Goal: Task Accomplishment & Management: Manage account settings

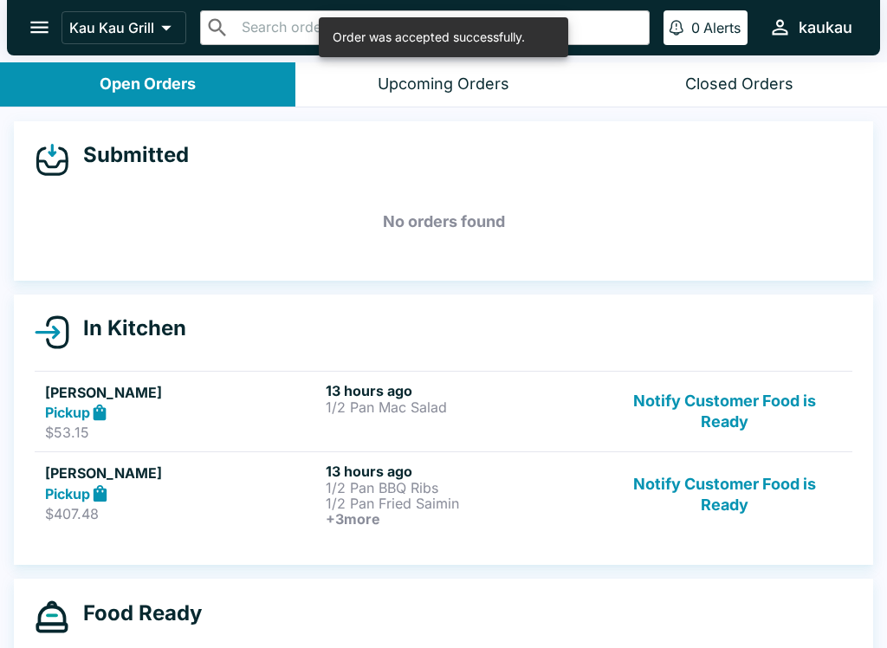
click at [161, 81] on div "Open Orders" at bounding box center [148, 84] width 96 height 20
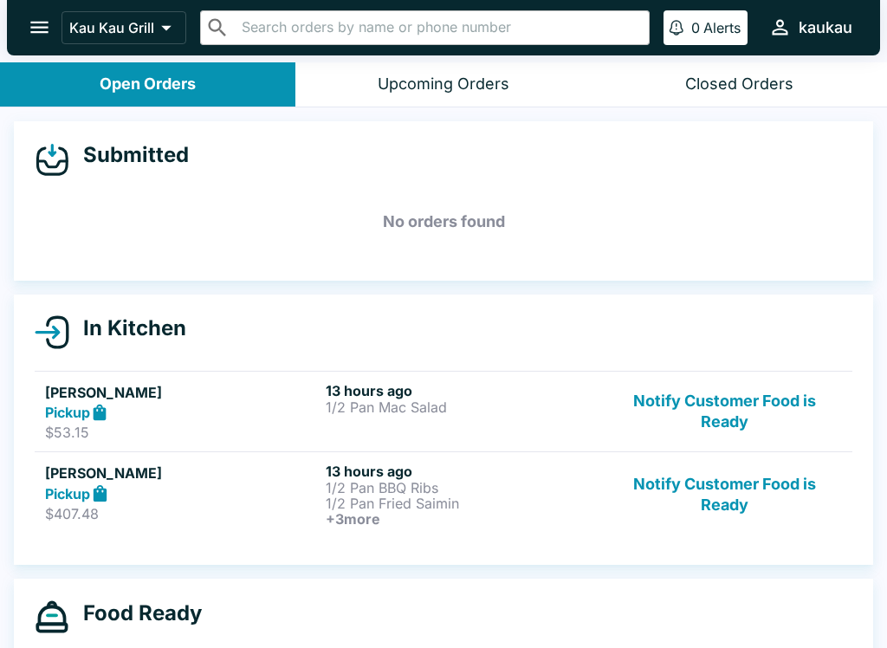
click at [722, 487] on button "Notify Customer Food is Ready" at bounding box center [724, 495] width 235 height 64
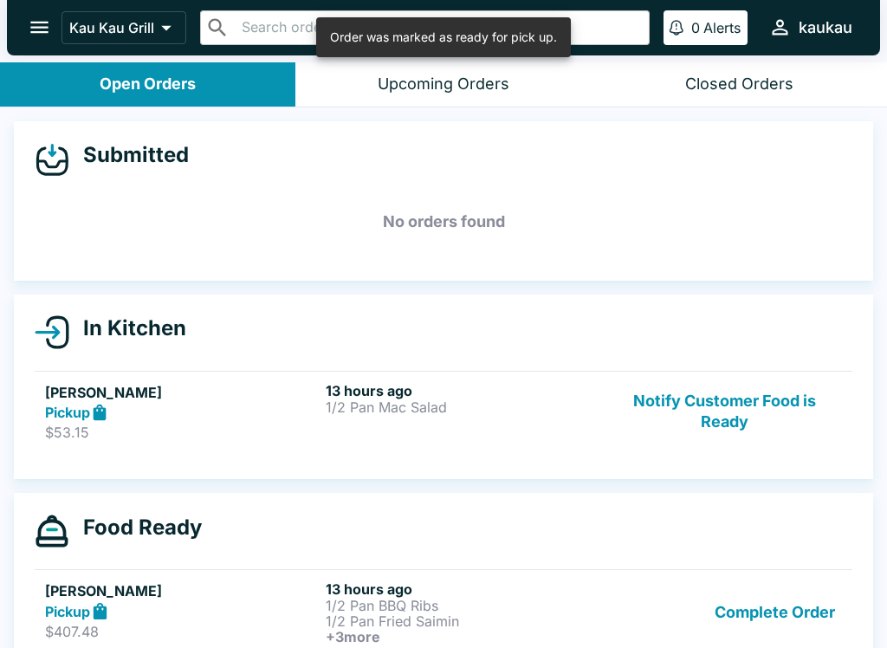
click at [722, 401] on button "Notify Customer Food is Ready" at bounding box center [724, 412] width 235 height 60
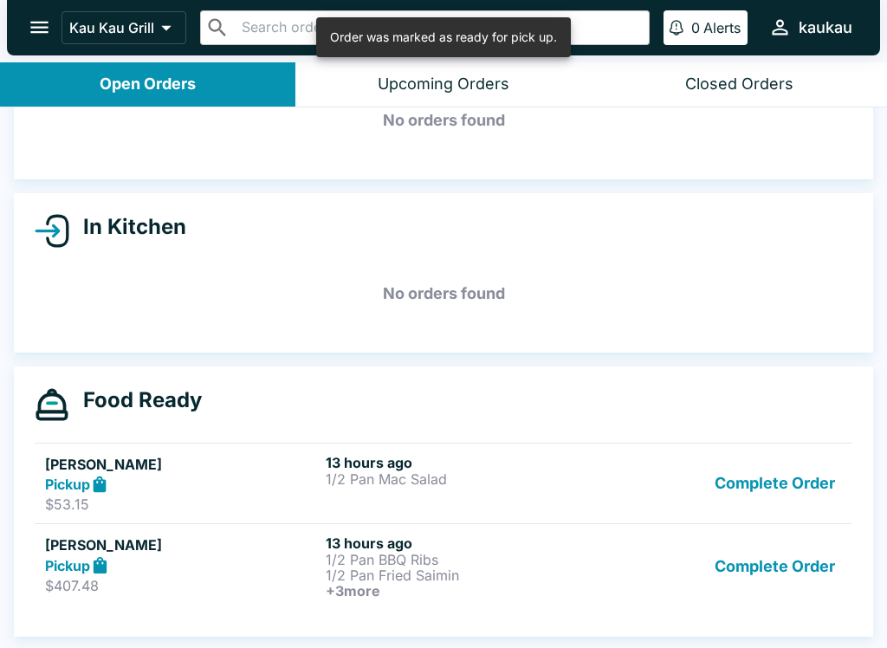
scroll to position [101, 0]
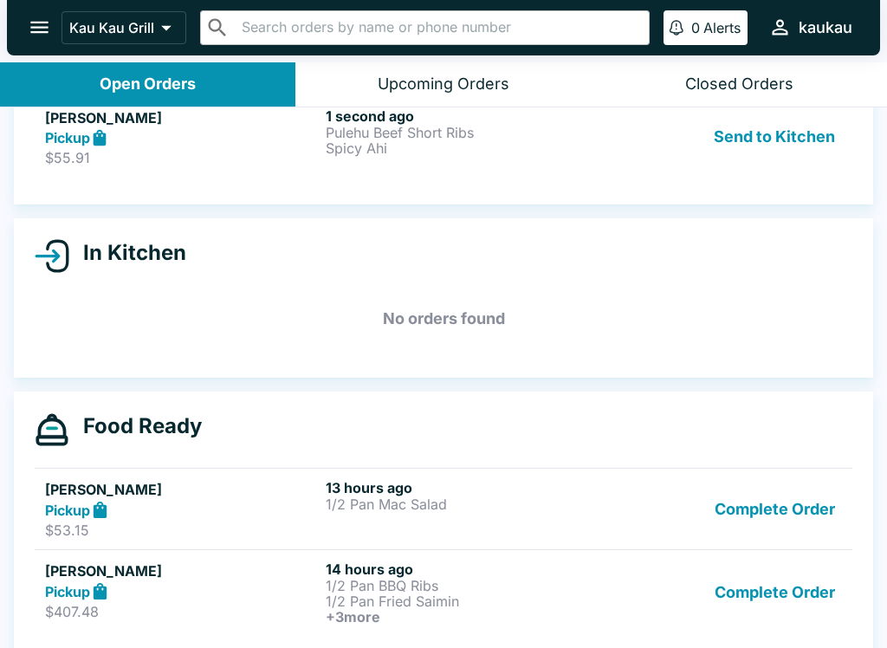
click at [811, 137] on button "Send to Kitchen" at bounding box center [774, 137] width 135 height 60
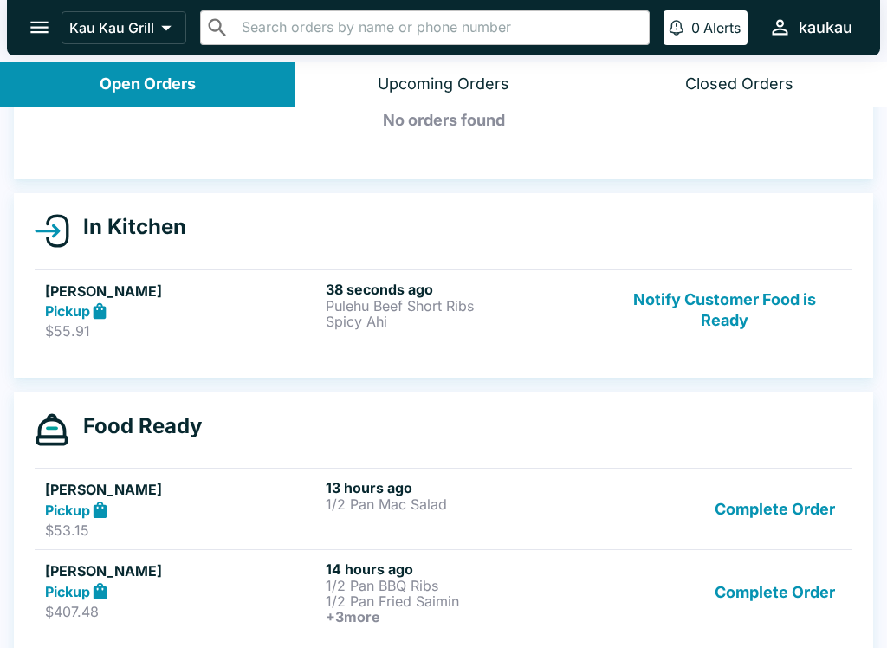
click at [504, 323] on p "Spicy Ahi" at bounding box center [463, 322] width 274 height 16
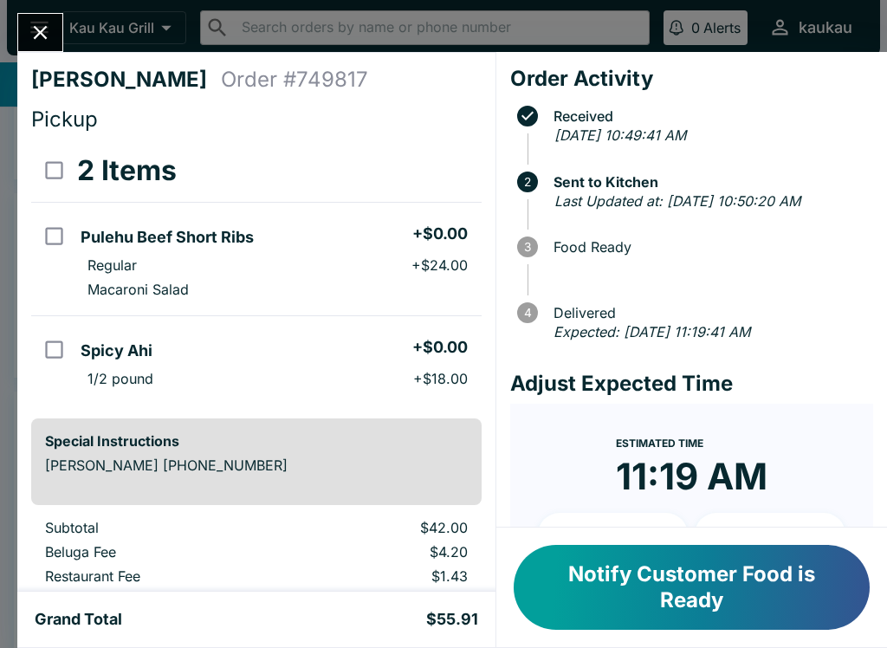
click at [35, 44] on icon "Close" at bounding box center [40, 32] width 23 height 23
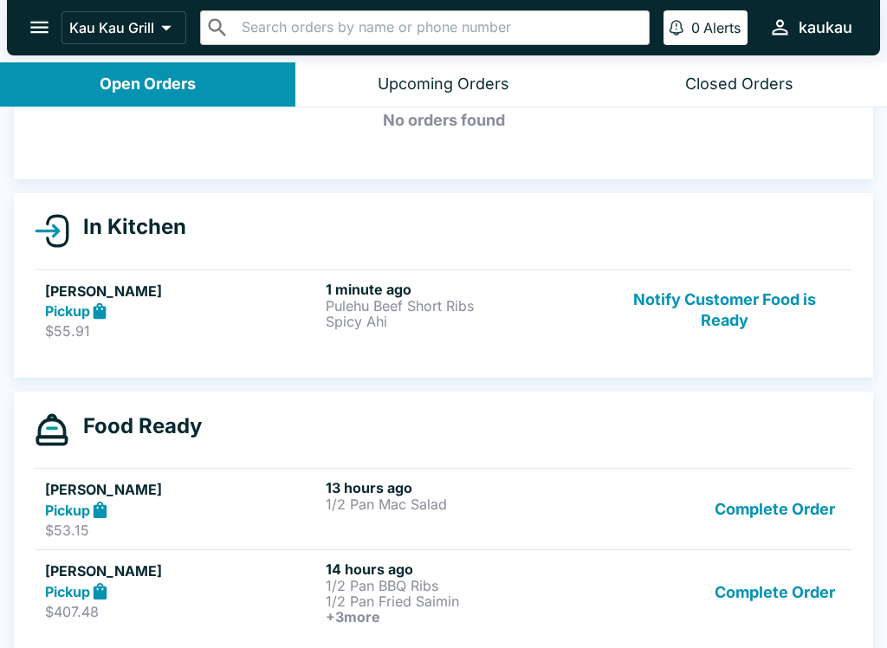
click at [370, 311] on p "Pulehu Beef Short Ribs" at bounding box center [463, 306] width 274 height 16
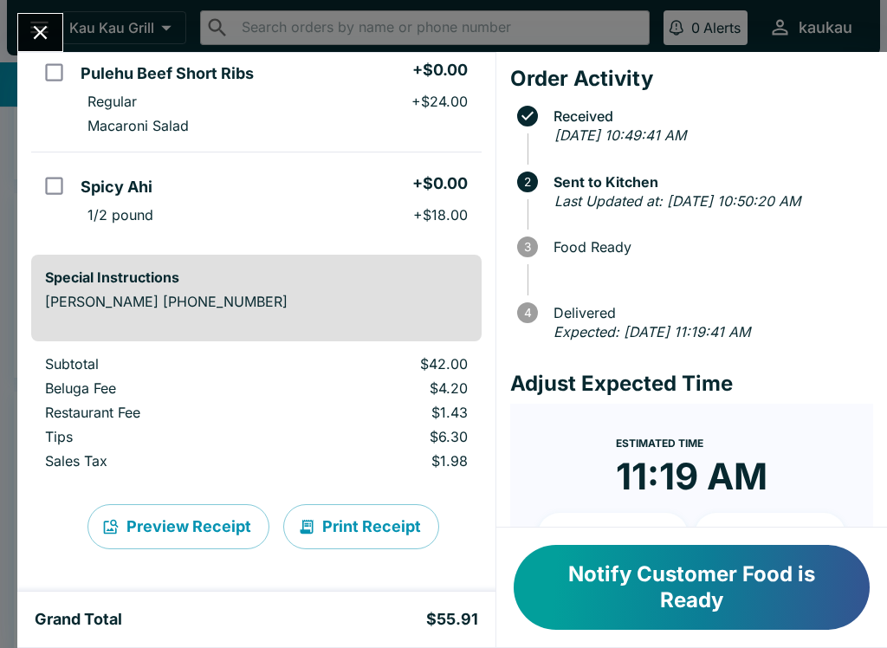
scroll to position [164, 0]
click at [753, 585] on button "Notify Customer Food is Ready" at bounding box center [692, 587] width 356 height 85
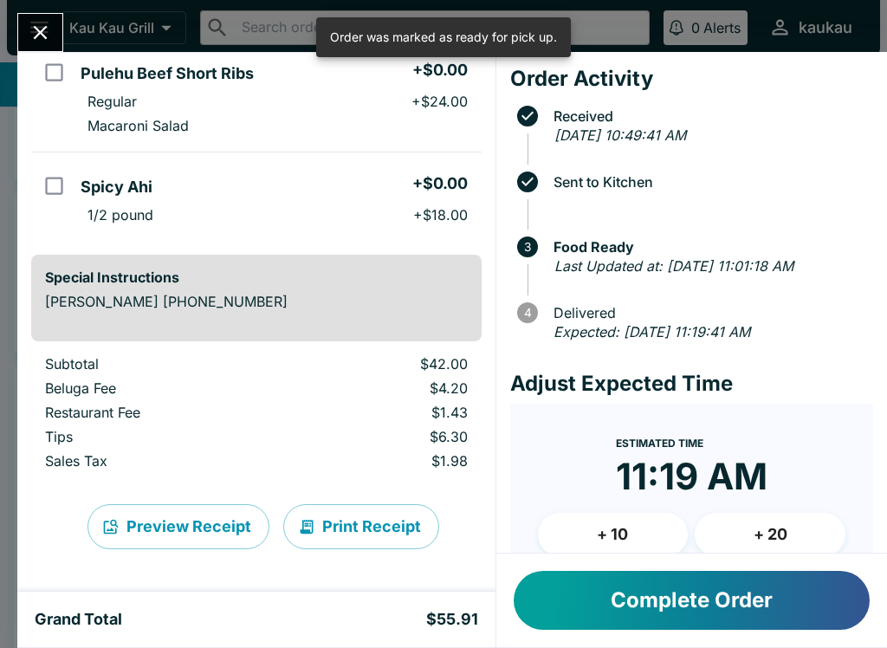
click at [49, 30] on icon "Close" at bounding box center [40, 32] width 23 height 23
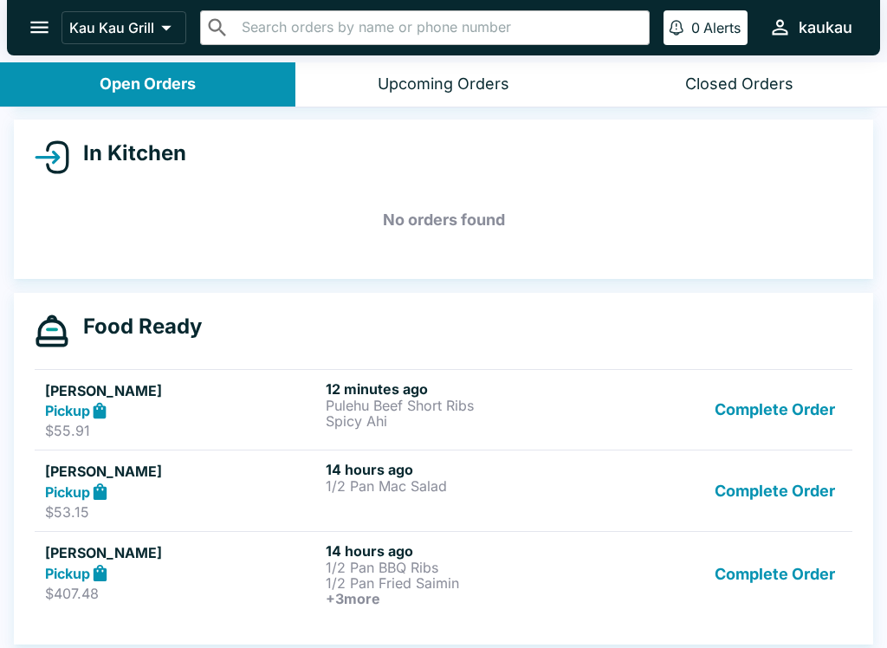
scroll to position [173, 0]
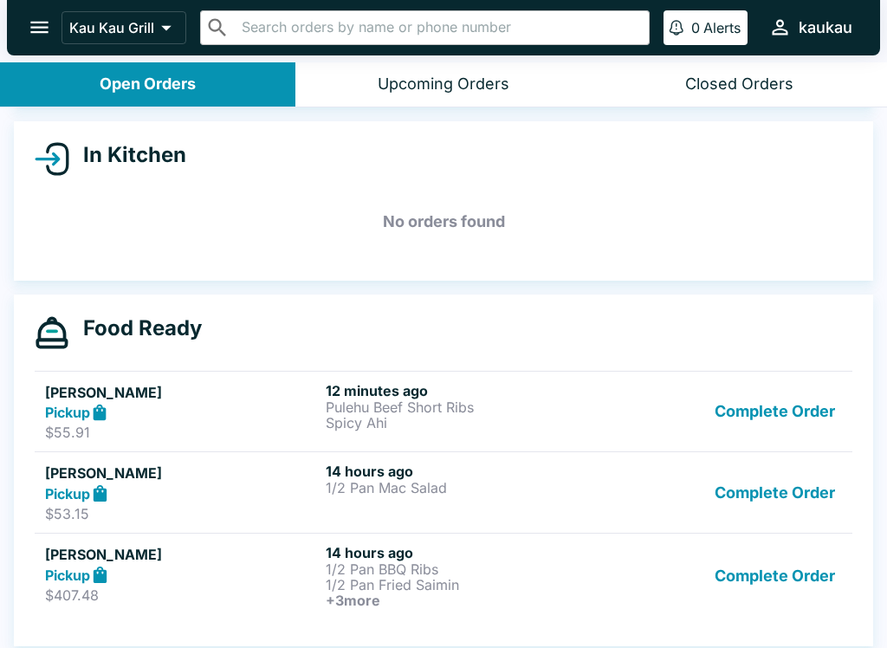
click at [258, 592] on p "$407.48" at bounding box center [182, 594] width 274 height 17
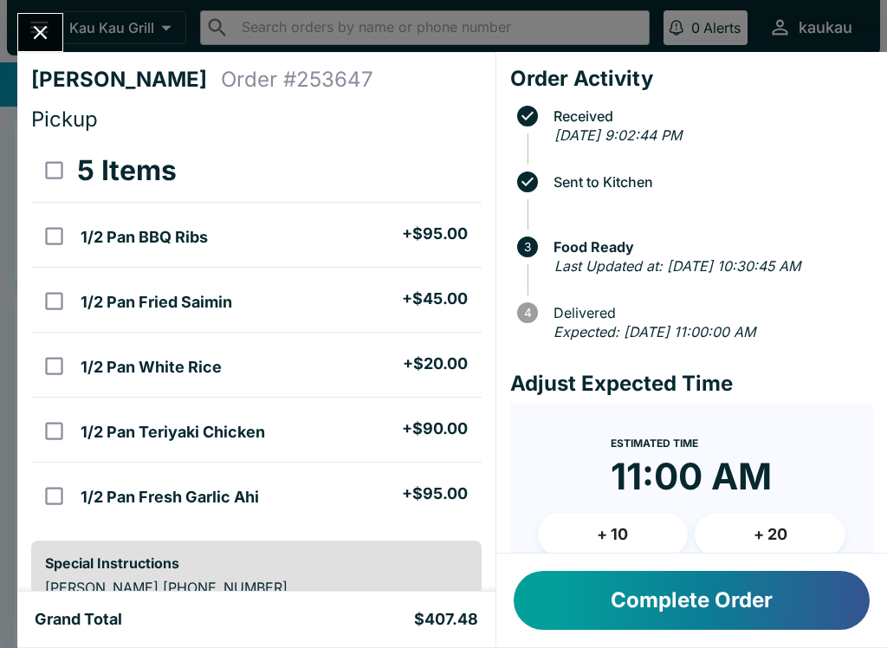
scroll to position [37, 0]
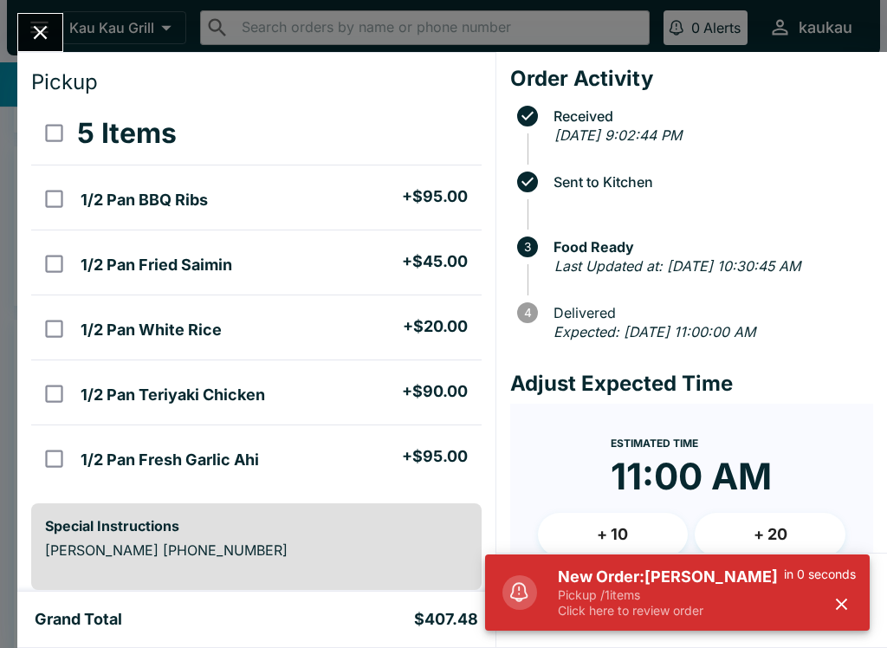
click at [687, 597] on p "Pickup / 1 items" at bounding box center [671, 595] width 226 height 16
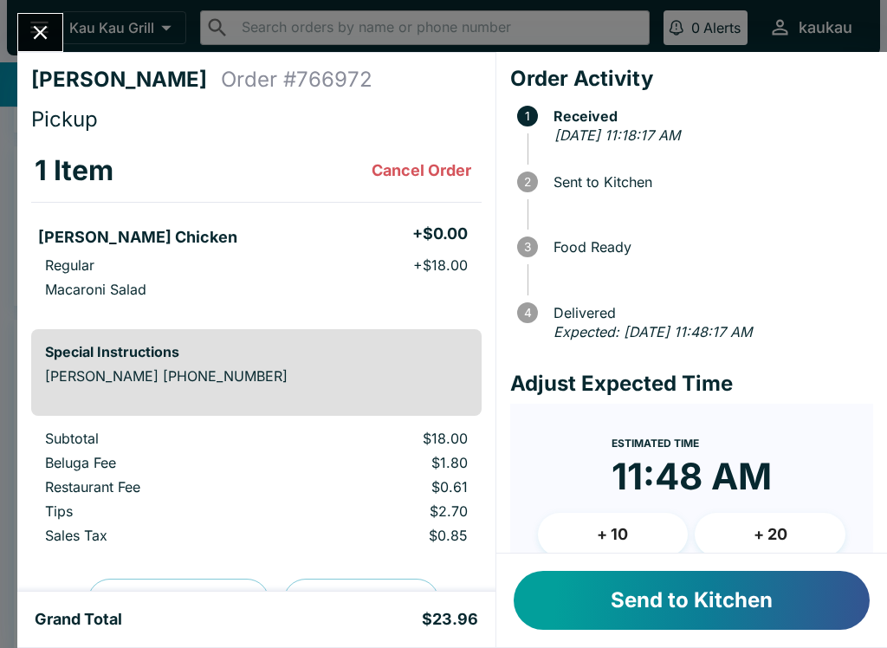
click at [703, 608] on button "Send to Kitchen" at bounding box center [692, 600] width 356 height 59
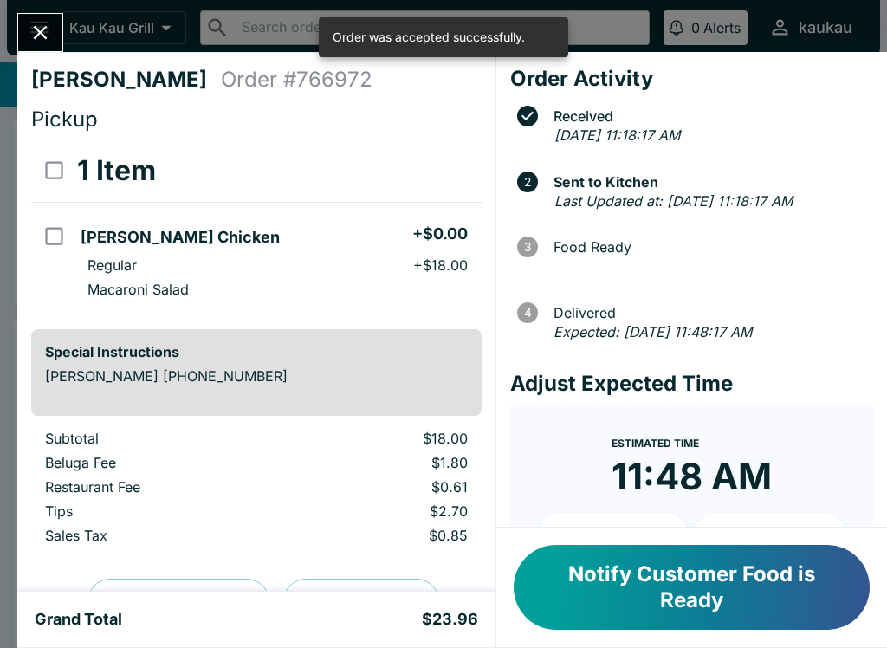
click at [37, 44] on icon "Close" at bounding box center [40, 32] width 23 height 23
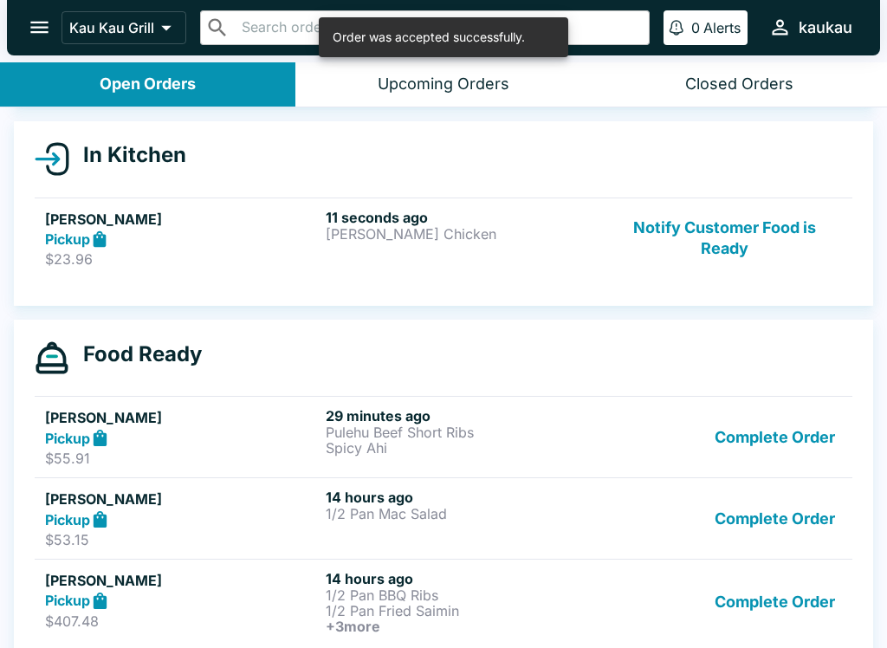
click at [765, 437] on button "Complete Order" at bounding box center [775, 437] width 134 height 60
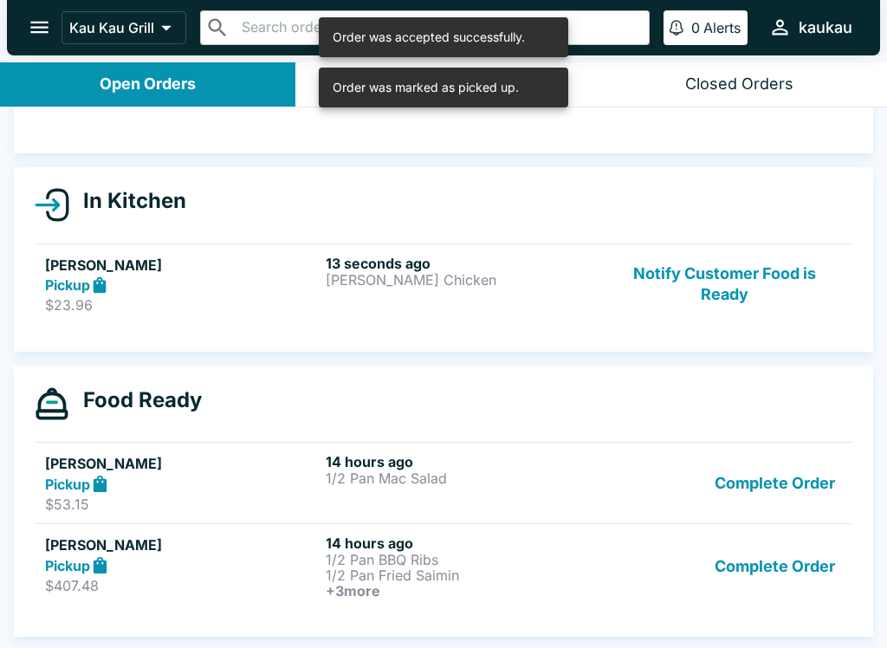
click at [764, 497] on button "Complete Order" at bounding box center [775, 483] width 134 height 60
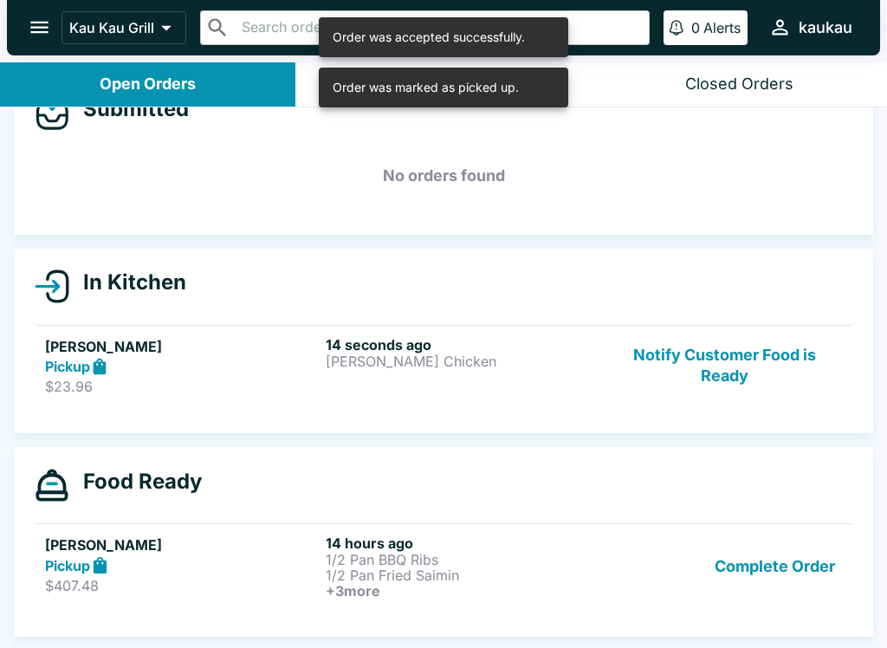
click at [754, 559] on button "Complete Order" at bounding box center [775, 566] width 134 height 64
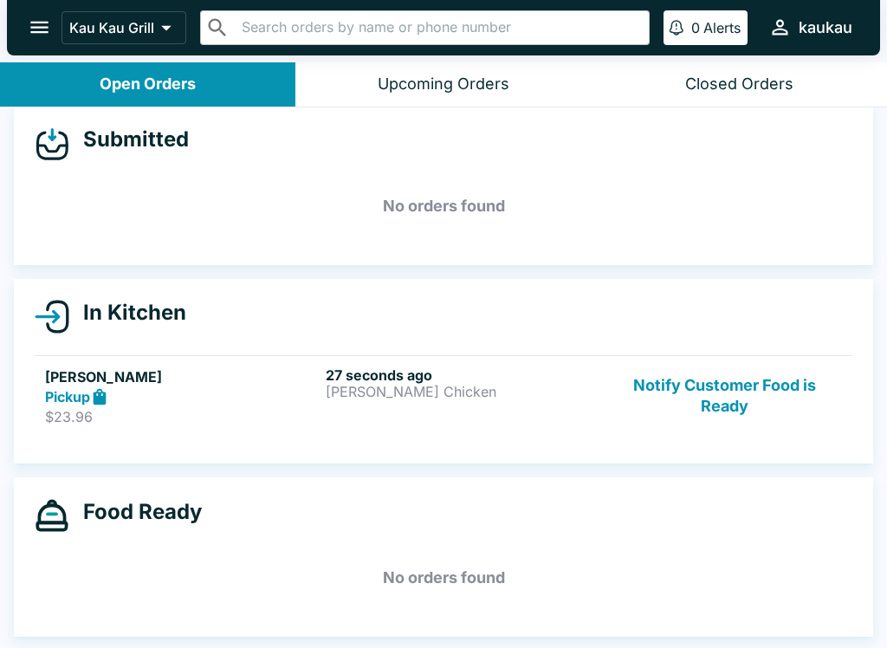
click at [496, 406] on div "27 seconds ago [PERSON_NAME] Chicken" at bounding box center [463, 396] width 274 height 60
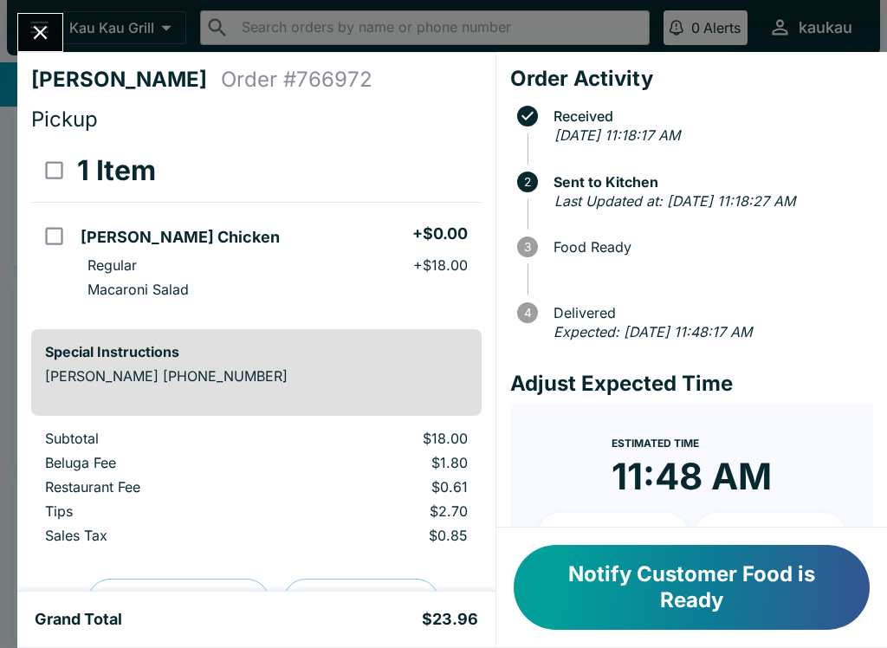
click at [641, 605] on button "Notify Customer Food is Ready" at bounding box center [692, 587] width 356 height 85
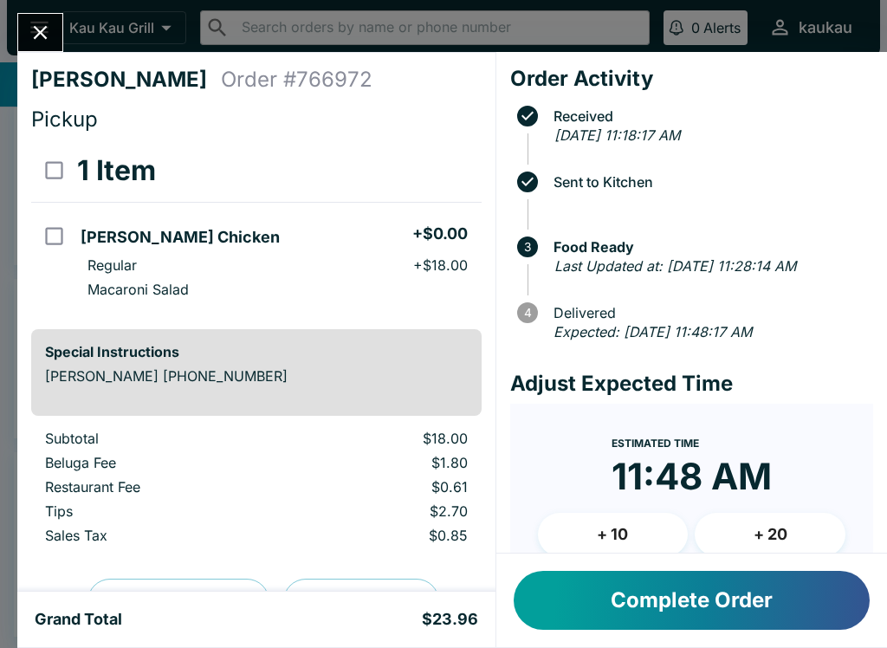
click at [657, 579] on button "Complete Order" at bounding box center [692, 600] width 356 height 59
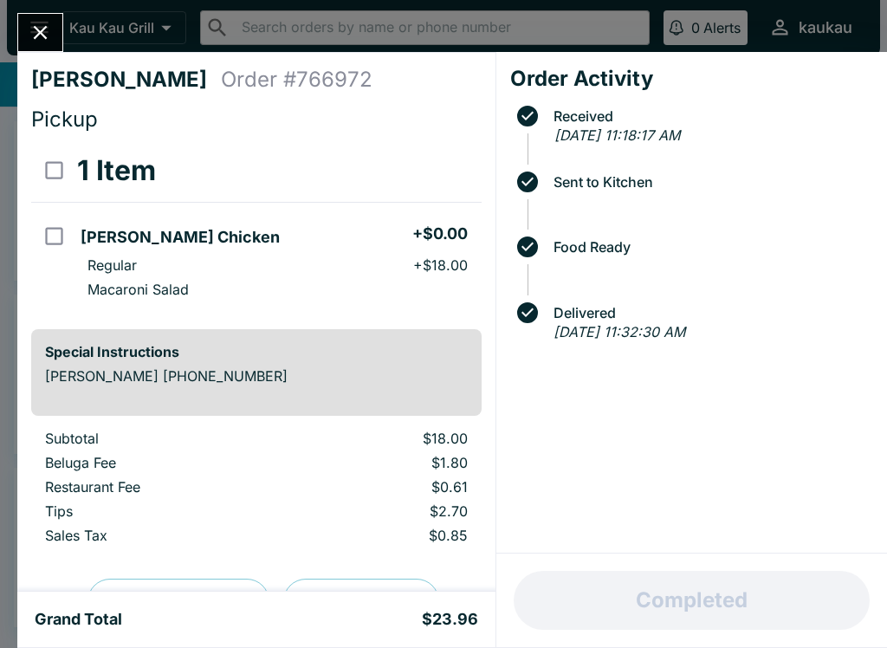
click at [42, 18] on button "Close" at bounding box center [40, 32] width 44 height 37
